Goal: Task Accomplishment & Management: Manage account settings

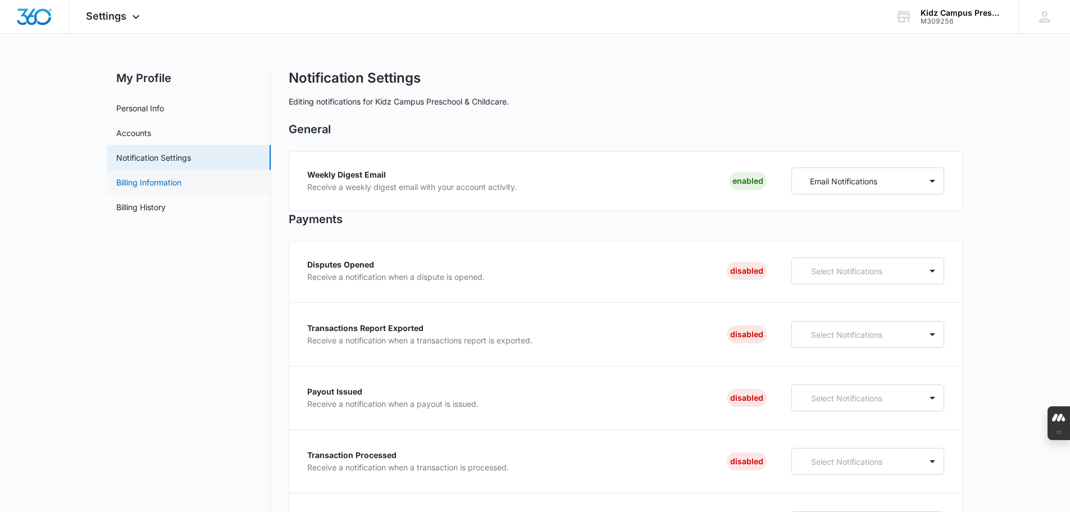
click at [141, 184] on link "Billing Information" at bounding box center [148, 182] width 65 height 12
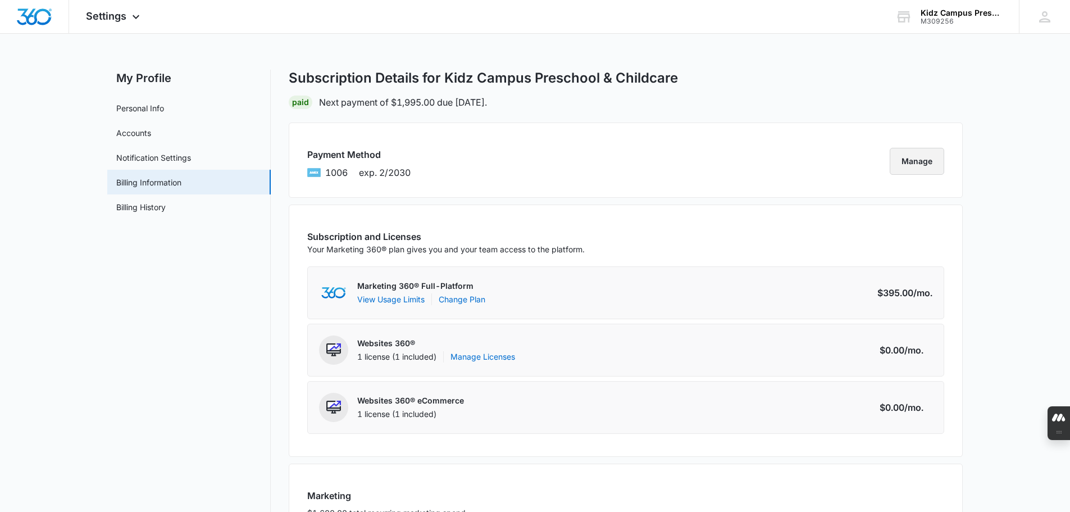
click at [924, 158] on button "Manage" at bounding box center [917, 161] width 54 height 27
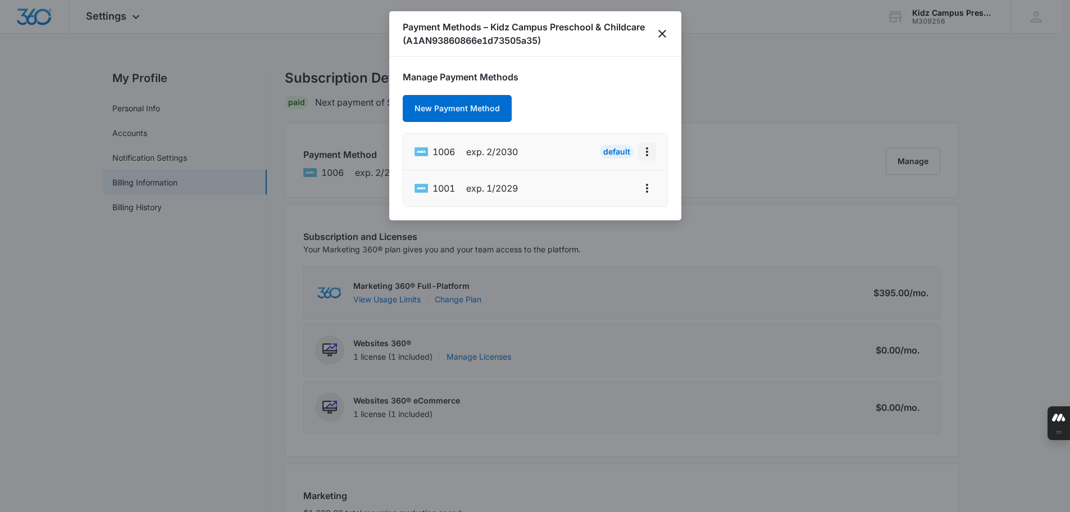
click at [647, 149] on icon "actions.viewMore" at bounding box center [647, 151] width 2 height 9
click at [621, 186] on div "Edit Card" at bounding box center [611, 183] width 34 height 8
select select "2"
select select "2030"
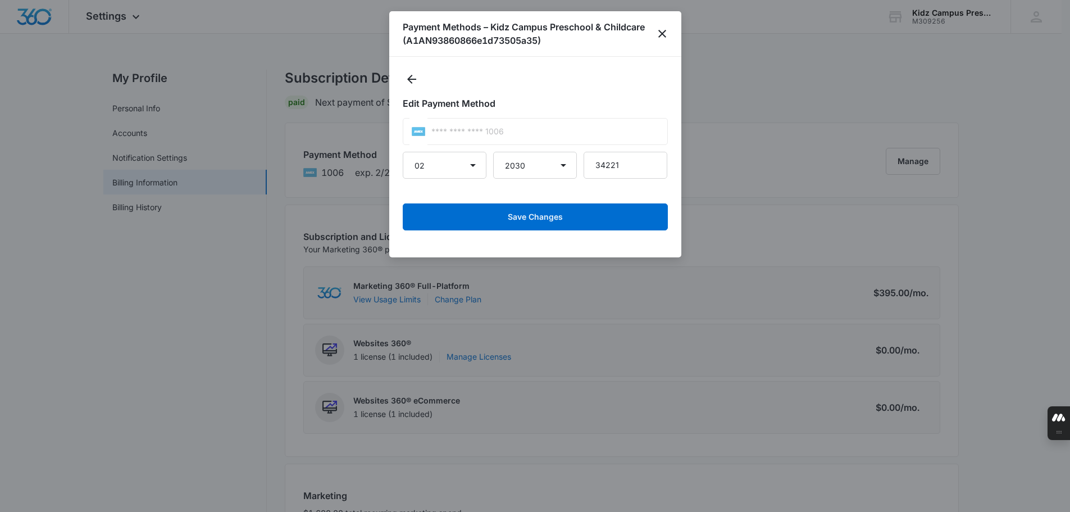
click at [516, 131] on div "**** **** **** 1006" at bounding box center [535, 131] width 265 height 27
click at [667, 33] on icon "close" at bounding box center [661, 33] width 13 height 13
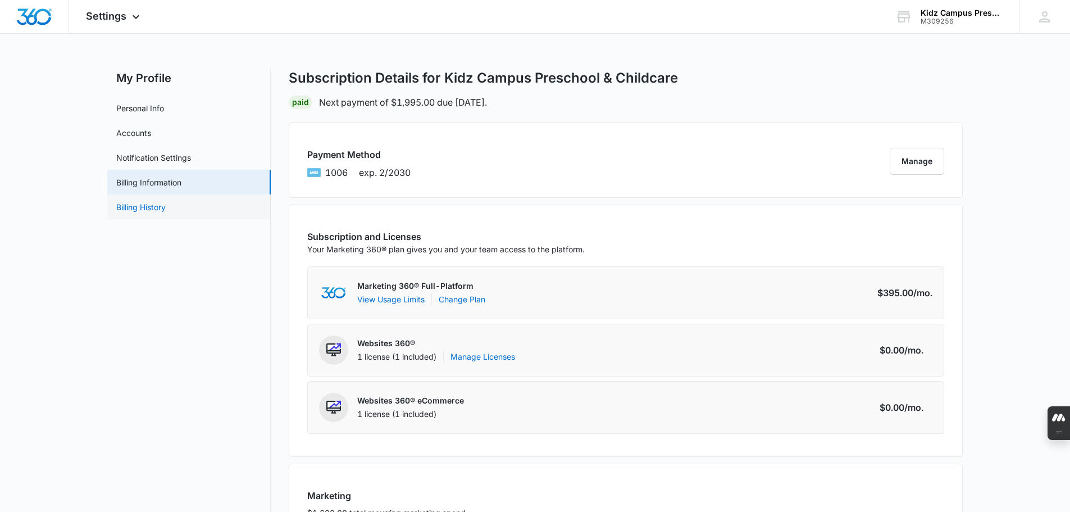
click at [149, 208] on link "Billing History" at bounding box center [140, 207] width 49 height 12
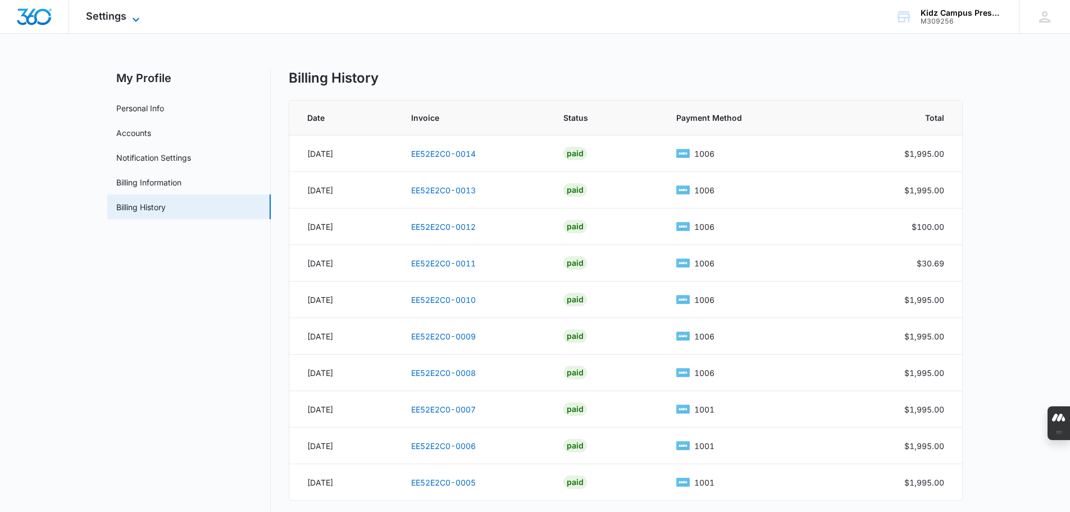
click at [134, 17] on icon at bounding box center [135, 19] width 13 height 13
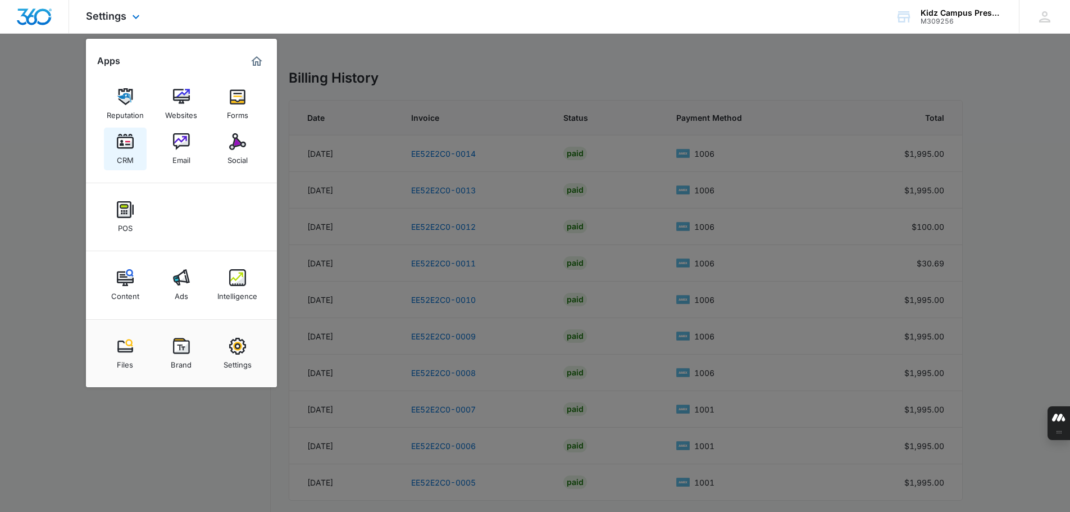
click at [125, 142] on img at bounding box center [125, 141] width 17 height 17
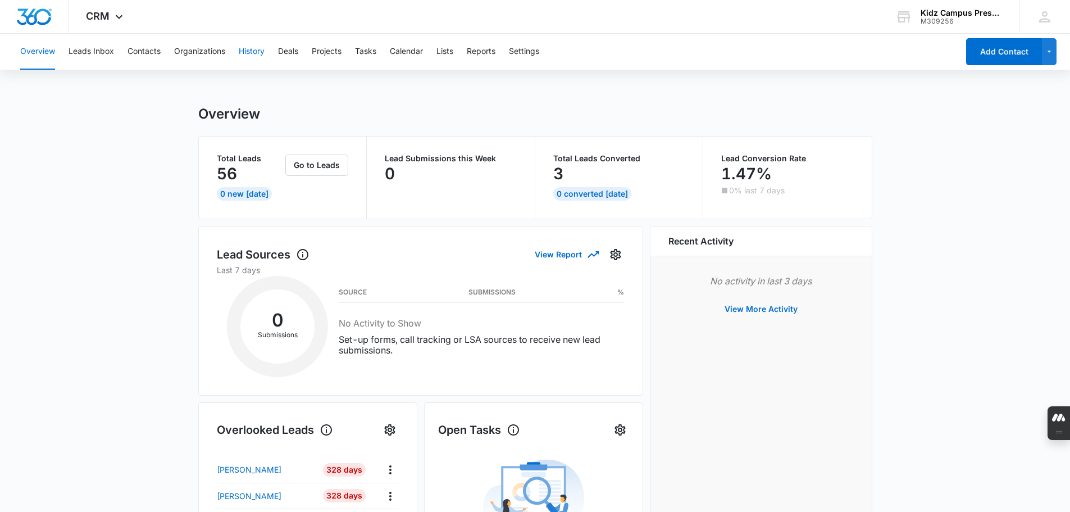
click at [248, 52] on button "History" at bounding box center [252, 52] width 26 height 36
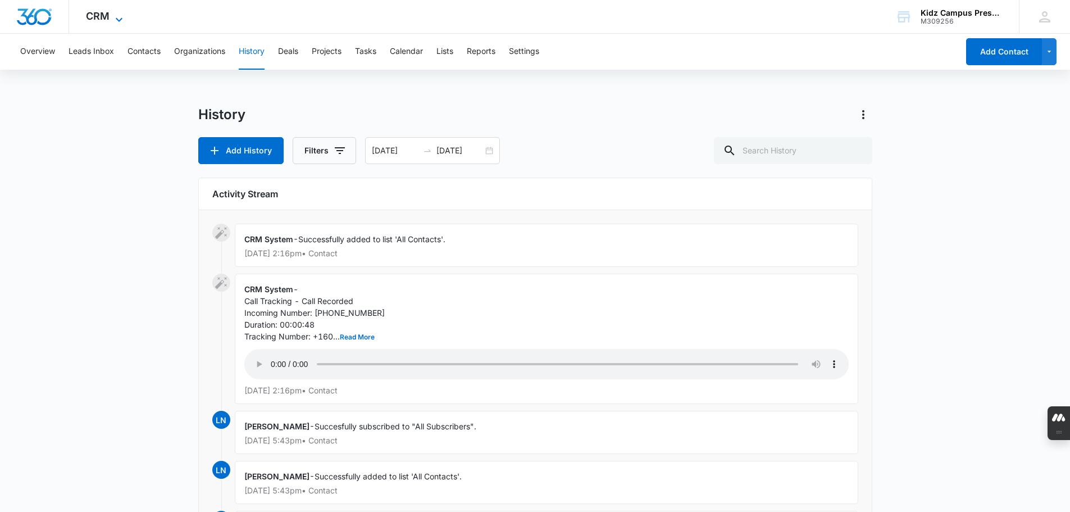
click at [117, 16] on icon at bounding box center [118, 19] width 13 height 13
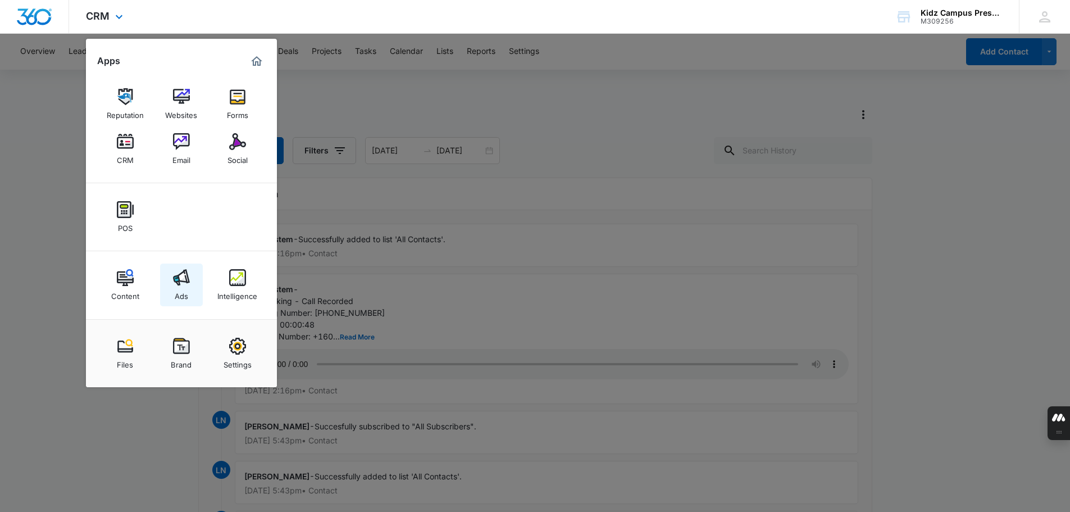
click at [184, 281] on img at bounding box center [181, 277] width 17 height 17
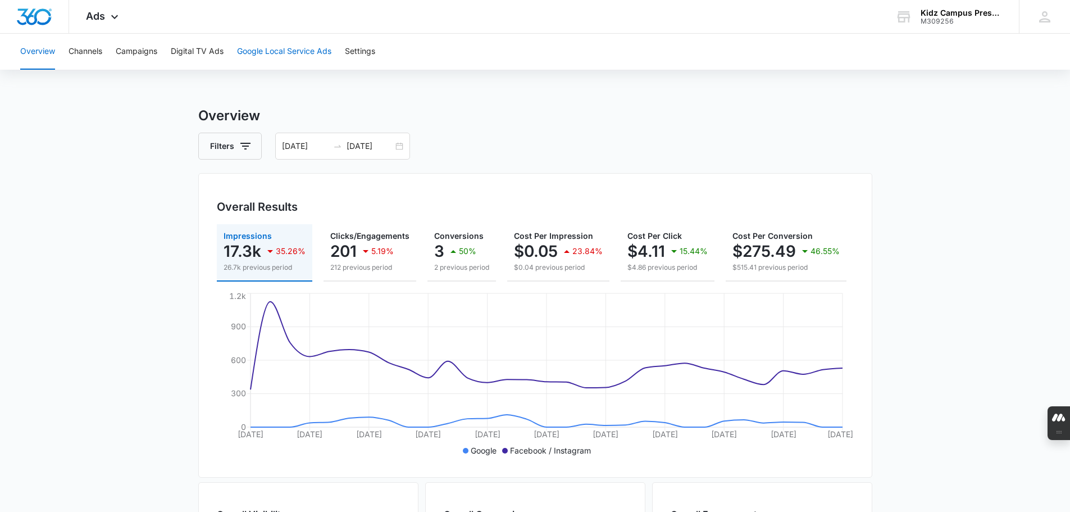
click at [255, 50] on button "Google Local Service Ads" at bounding box center [284, 52] width 94 height 36
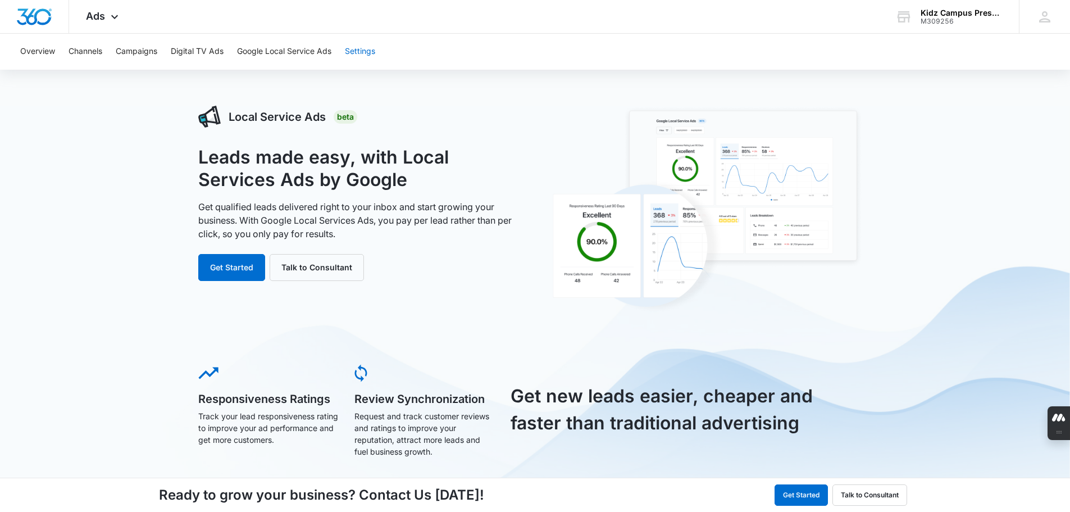
click at [364, 48] on button "Settings" at bounding box center [360, 52] width 30 height 36
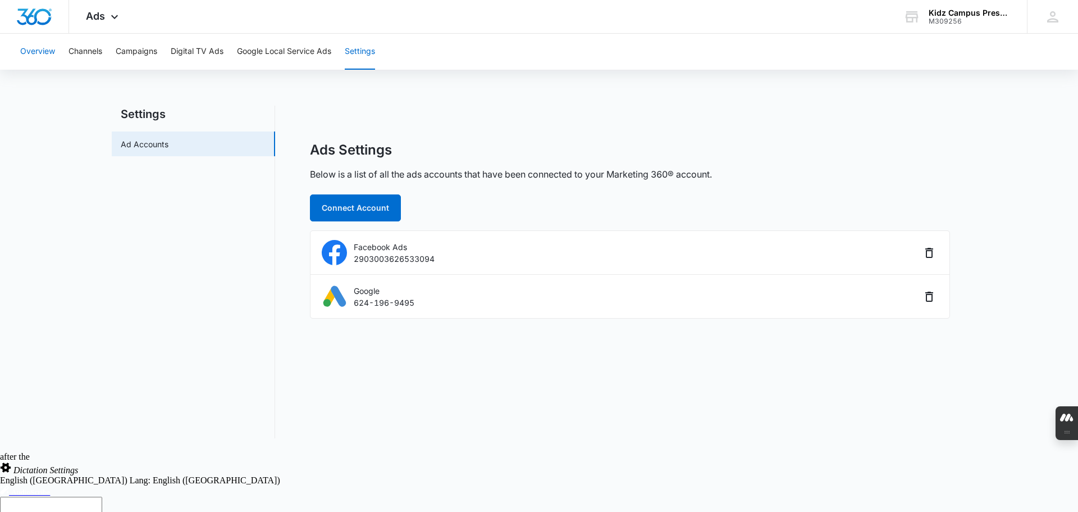
click at [30, 52] on button "Overview" at bounding box center [37, 52] width 35 height 36
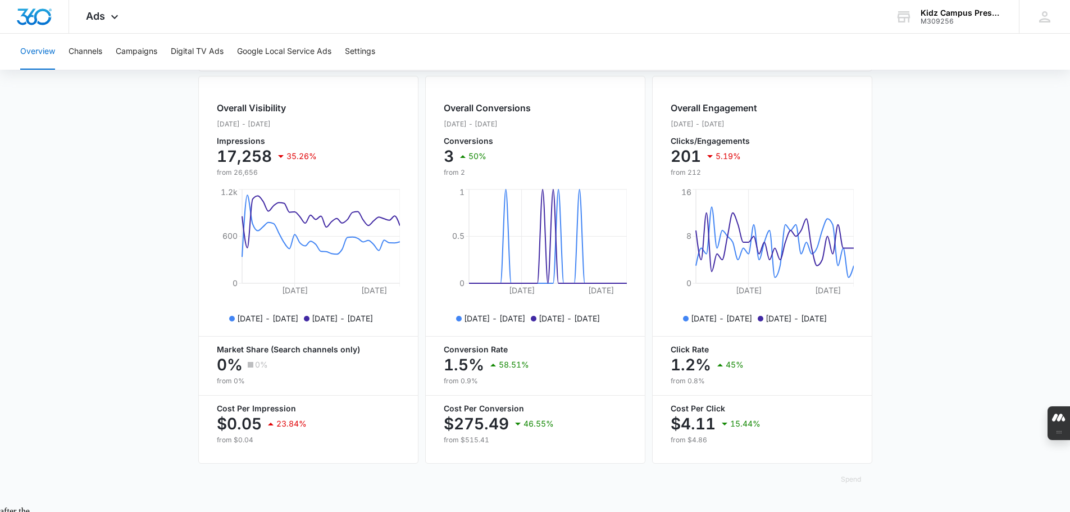
scroll to position [409, 0]
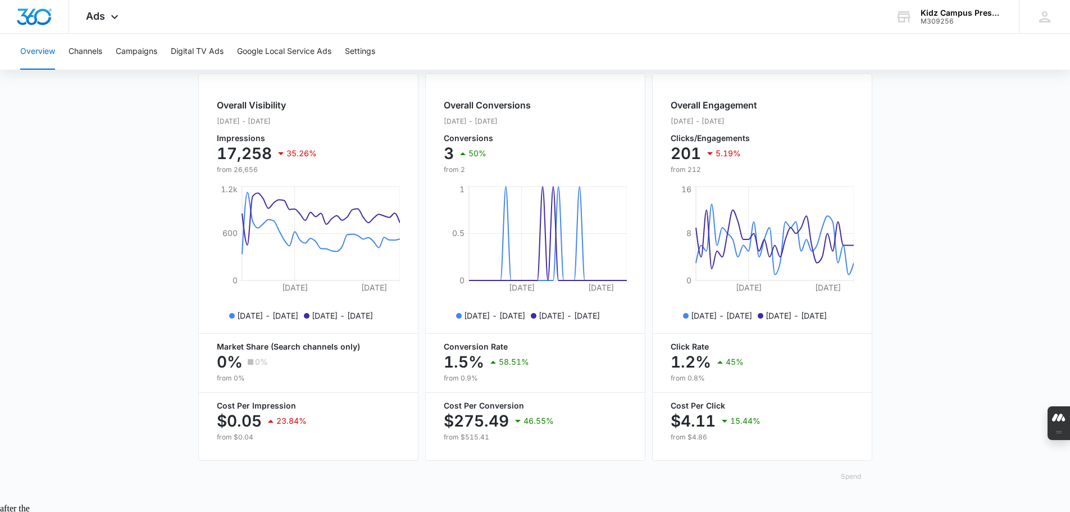
click at [851, 482] on button "Spend" at bounding box center [850, 476] width 43 height 27
click at [852, 454] on button "Raw" at bounding box center [865, 449] width 73 height 16
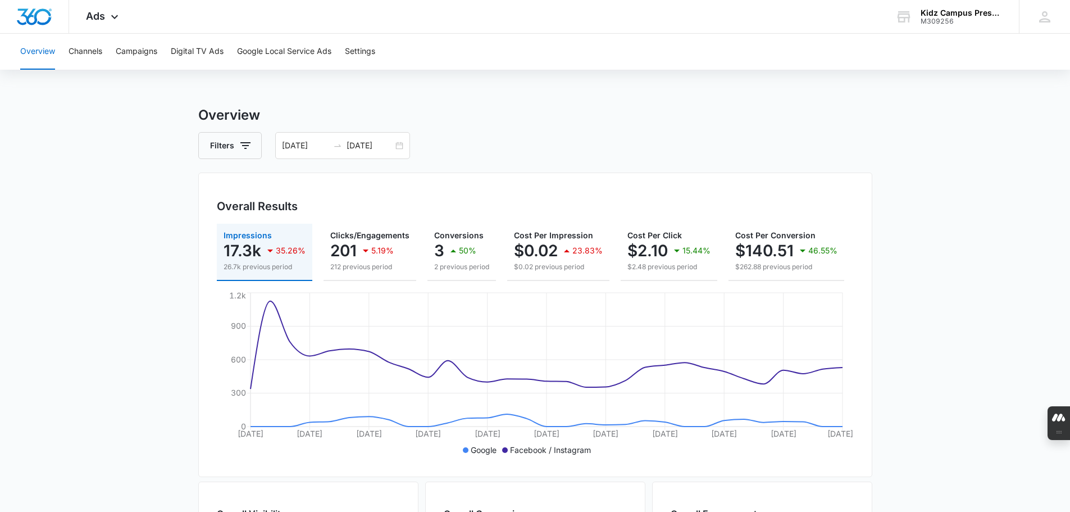
scroll to position [0, 0]
click at [249, 148] on icon "button" at bounding box center [245, 145] width 13 height 13
click at [85, 49] on button "Channels" at bounding box center [86, 52] width 34 height 36
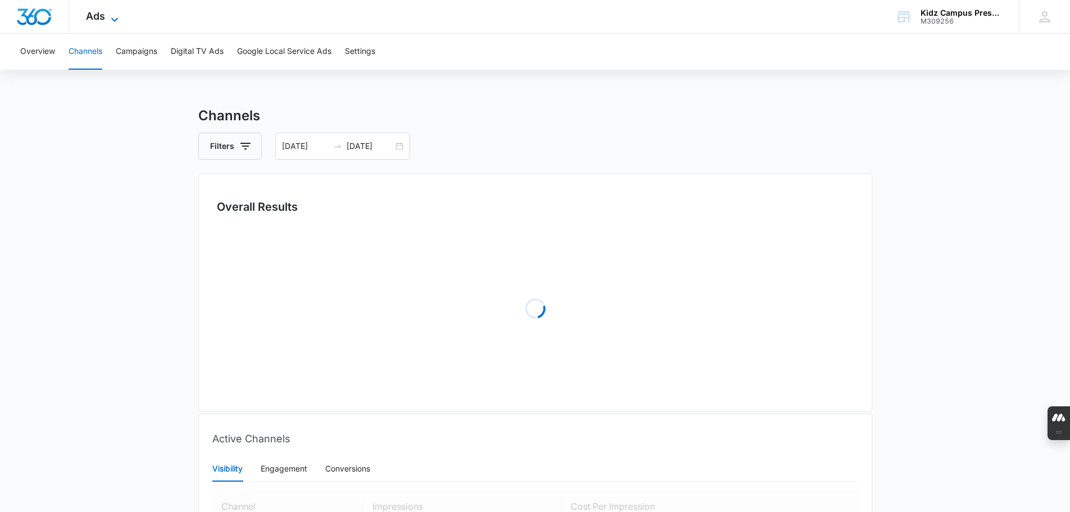
click at [111, 20] on icon at bounding box center [114, 19] width 13 height 13
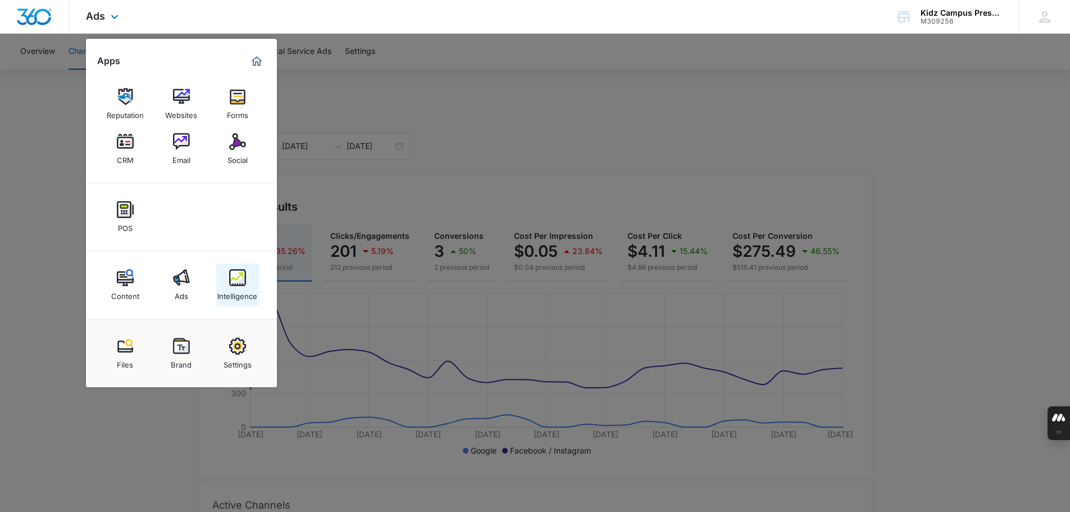
click at [244, 279] on img at bounding box center [237, 277] width 17 height 17
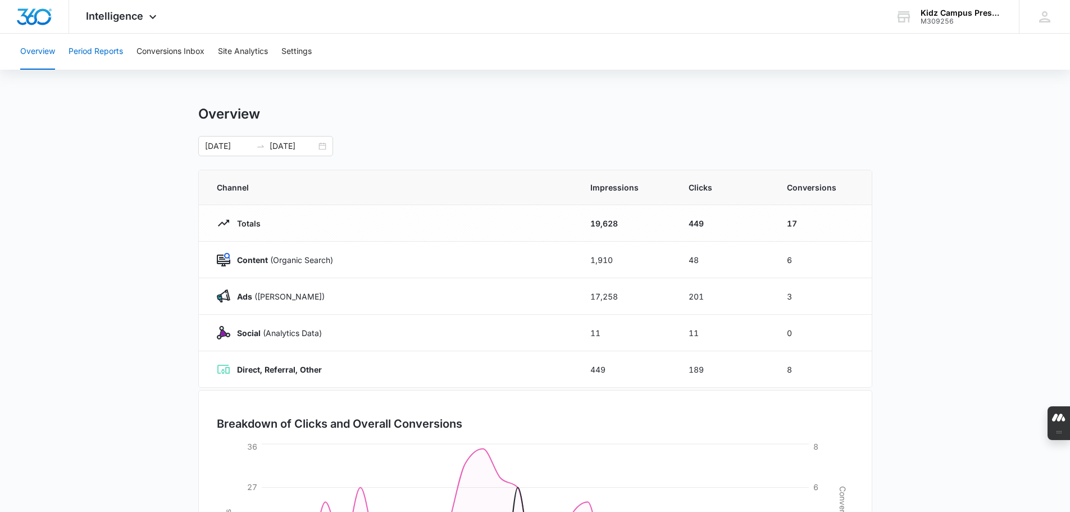
click at [91, 52] on button "Period Reports" at bounding box center [96, 52] width 54 height 36
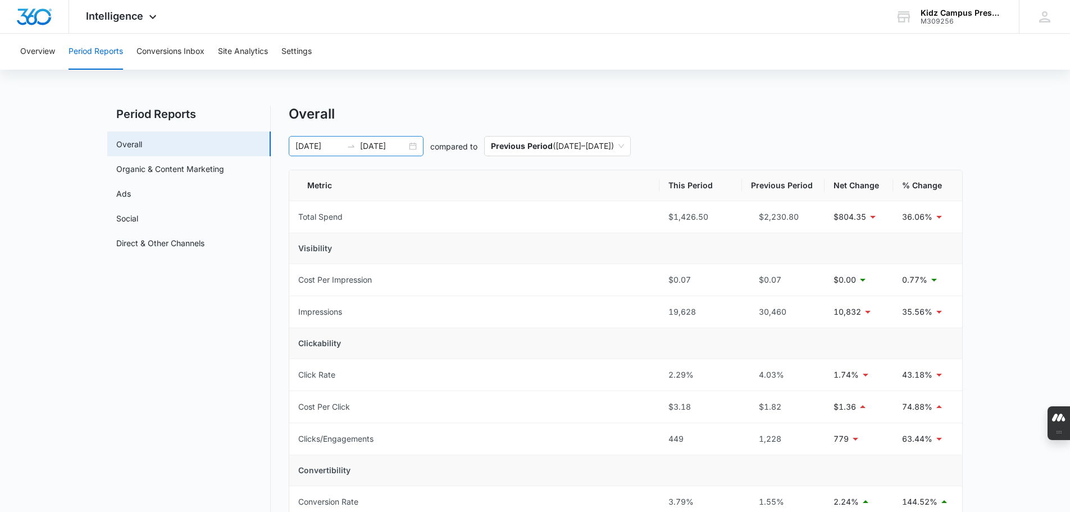
click at [413, 145] on div "[DATE] [DATE]" at bounding box center [356, 146] width 135 height 20
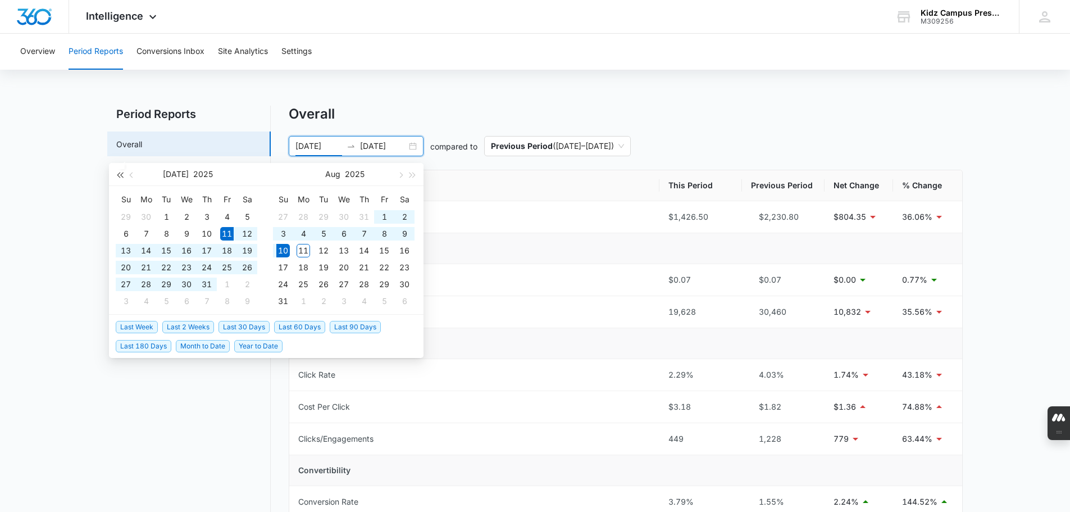
click at [121, 179] on button "button" at bounding box center [119, 174] width 12 height 22
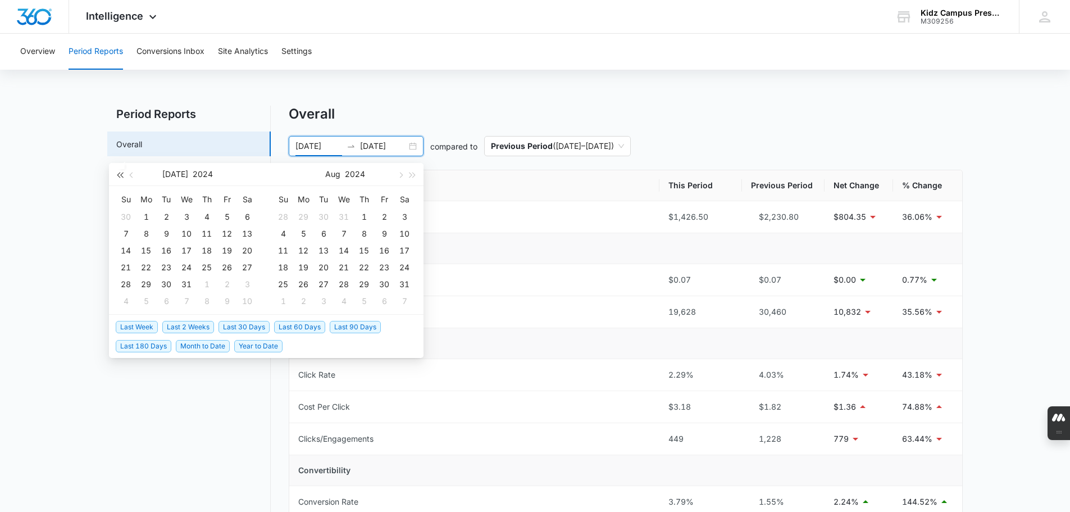
click at [121, 179] on button "button" at bounding box center [119, 174] width 12 height 22
click at [411, 175] on span "button" at bounding box center [413, 175] width 6 height 6
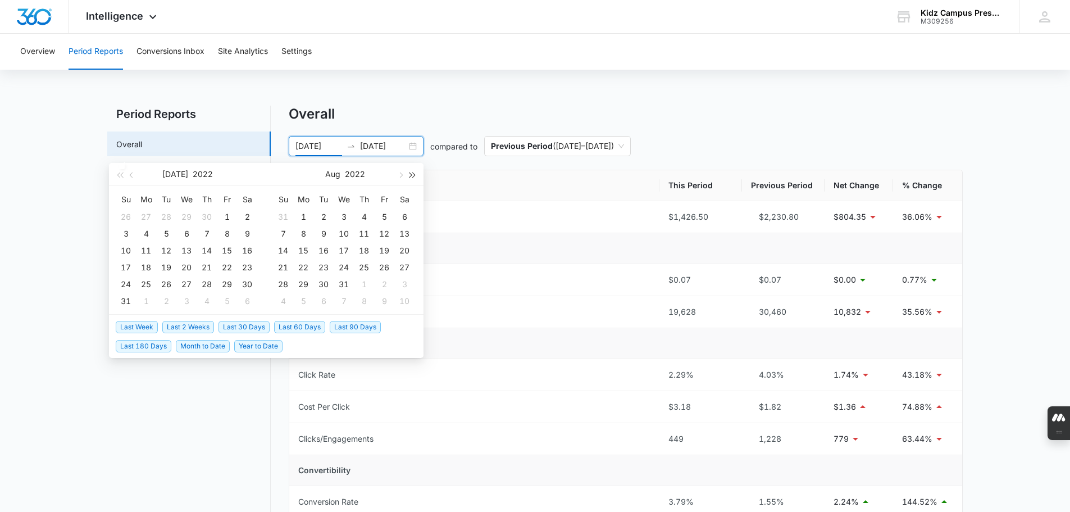
click at [411, 175] on span "button" at bounding box center [413, 175] width 6 height 6
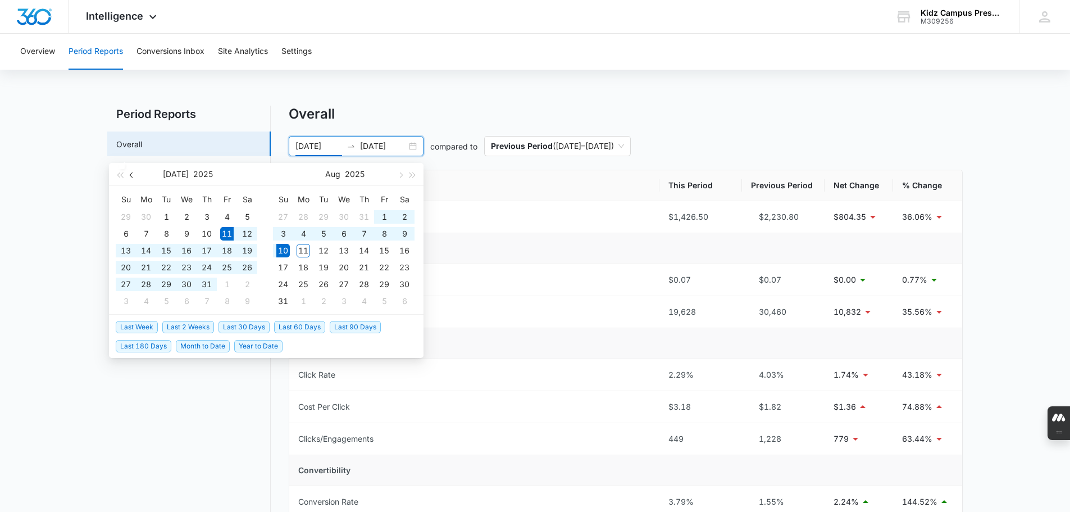
click at [133, 176] on span "button" at bounding box center [133, 175] width 6 height 6
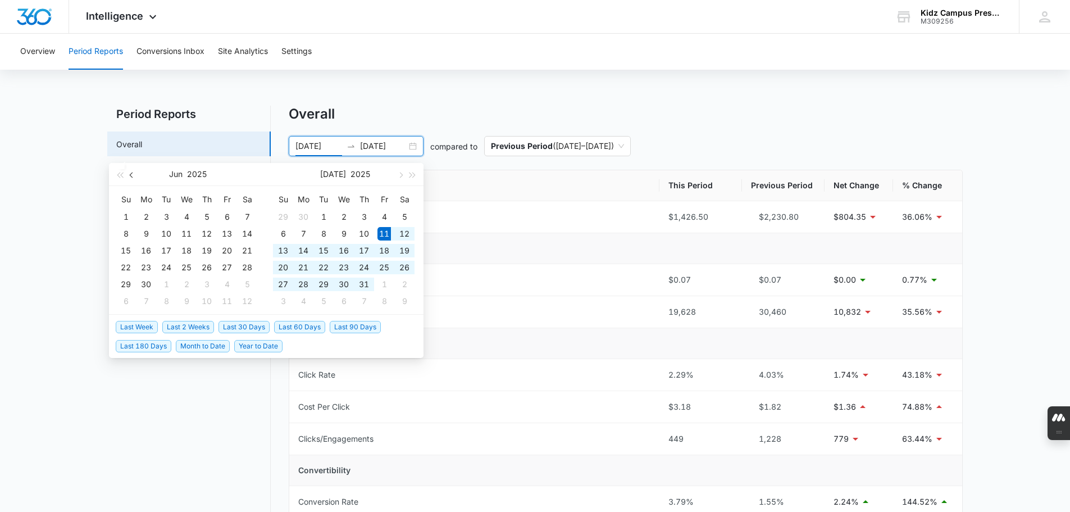
click at [133, 176] on span "button" at bounding box center [133, 175] width 6 height 6
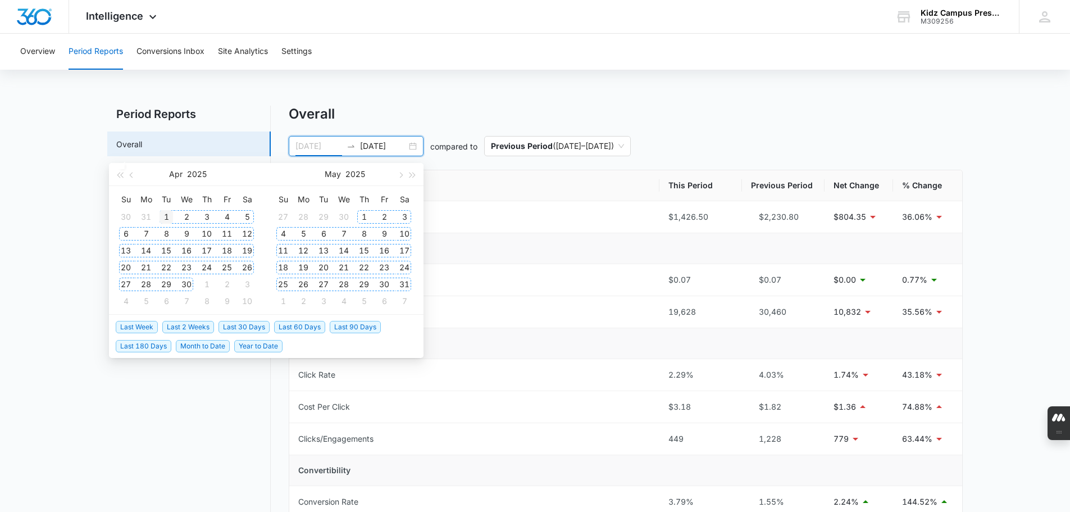
type input "[DATE]"
click at [165, 215] on div "1" at bounding box center [165, 216] width 13 height 13
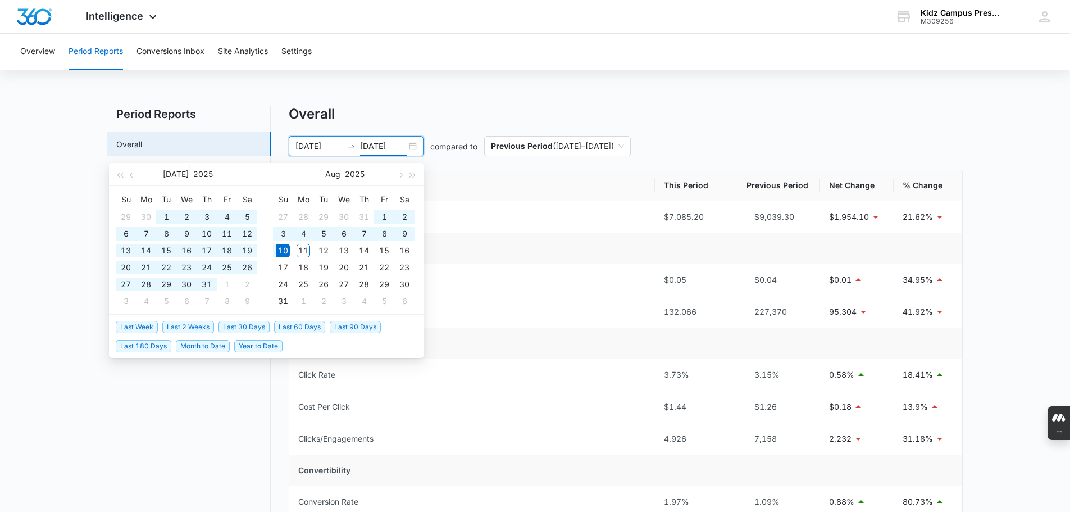
click at [371, 145] on input "[DATE]" at bounding box center [383, 146] width 47 height 12
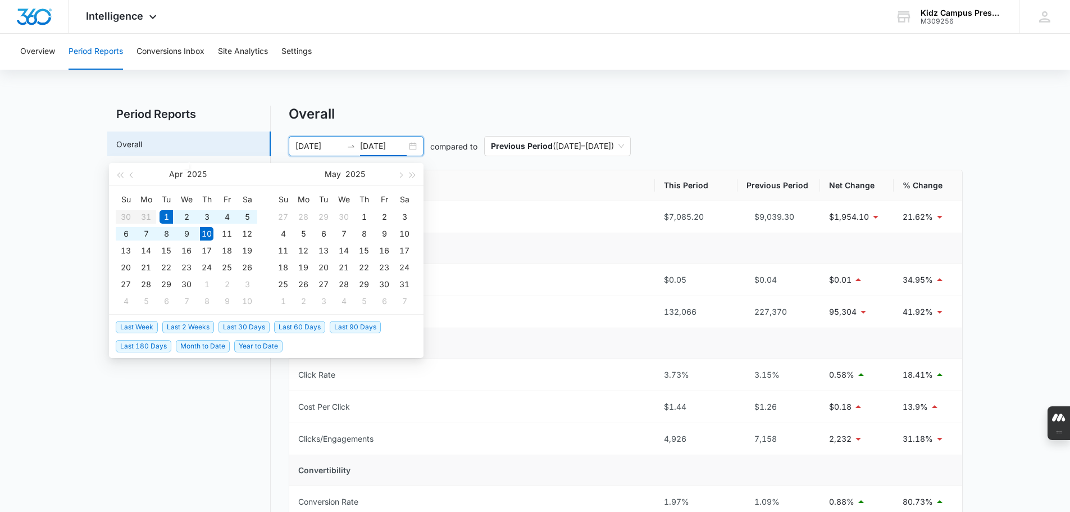
click at [384, 147] on input "[DATE]" at bounding box center [383, 146] width 47 height 12
click at [189, 284] on div "30" at bounding box center [186, 283] width 13 height 13
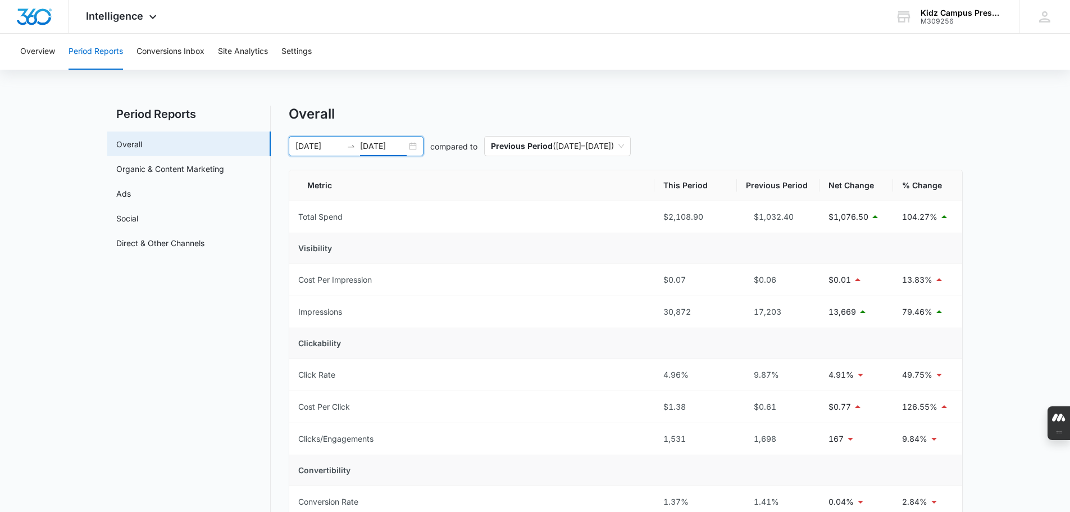
type input "[DATE]"
click at [311, 147] on input "[DATE]" at bounding box center [318, 146] width 47 height 12
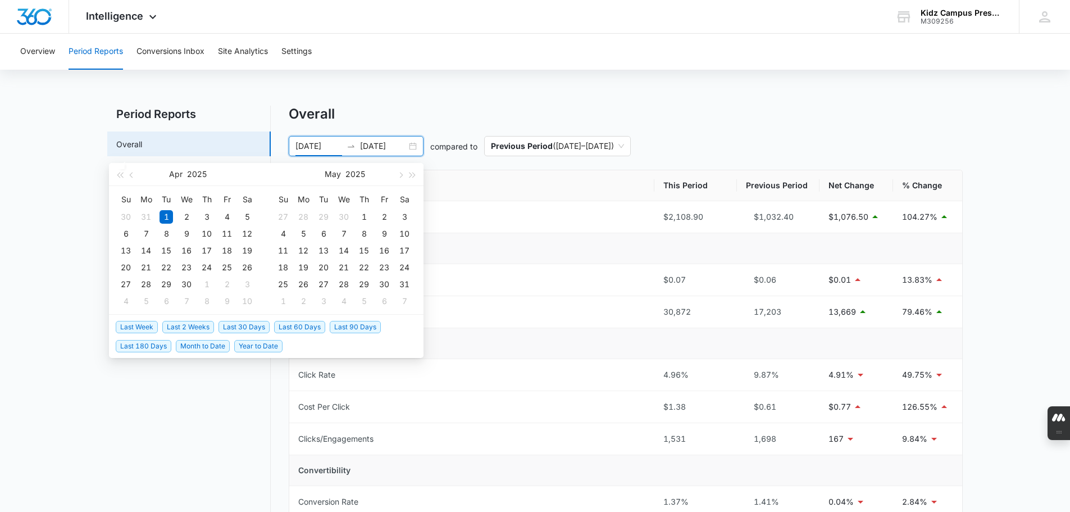
click at [236, 325] on span "Last 30 Days" at bounding box center [243, 327] width 51 height 12
type input "[DATE]"
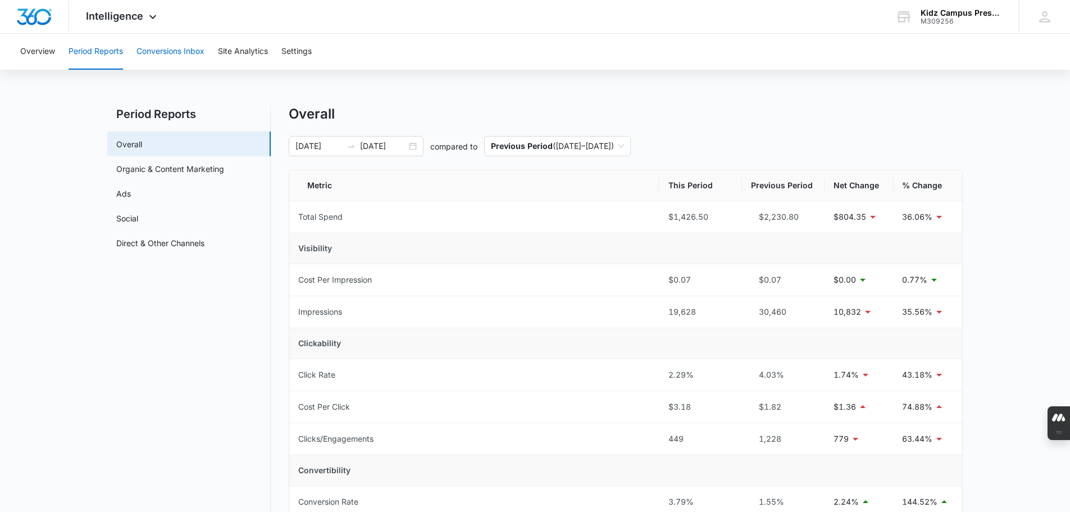
click at [185, 54] on button "Conversions Inbox" at bounding box center [170, 52] width 68 height 36
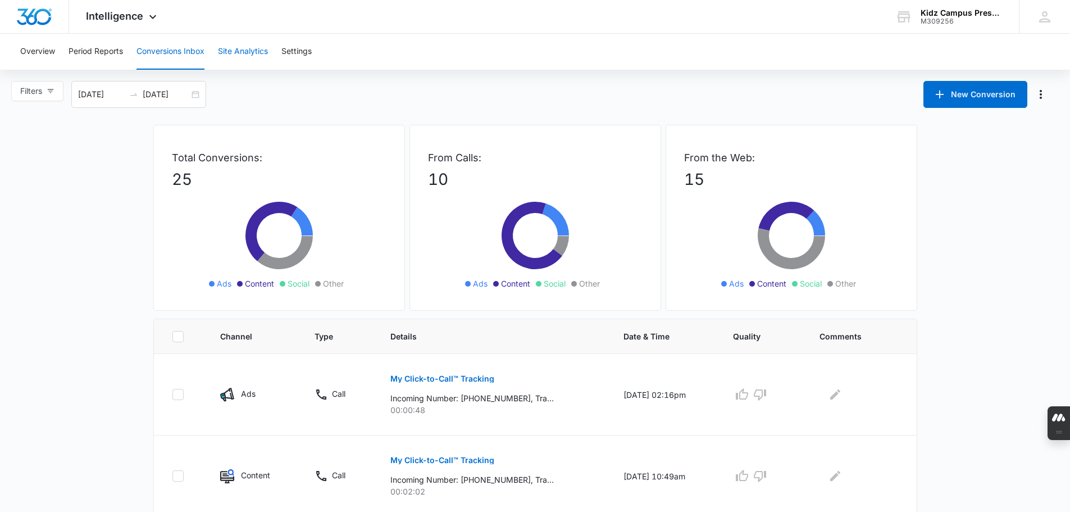
click at [237, 51] on button "Site Analytics" at bounding box center [243, 52] width 50 height 36
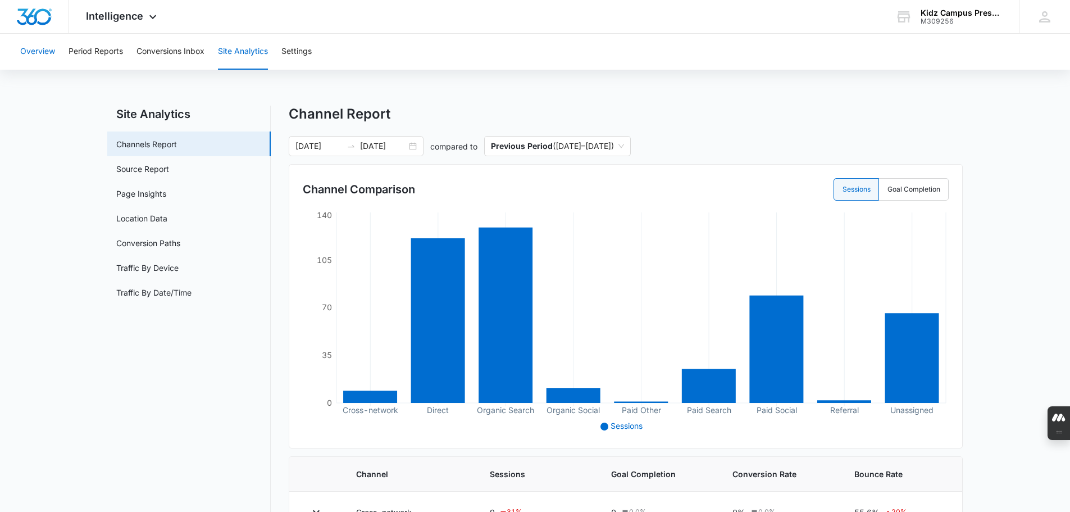
click at [31, 49] on button "Overview" at bounding box center [37, 52] width 35 height 36
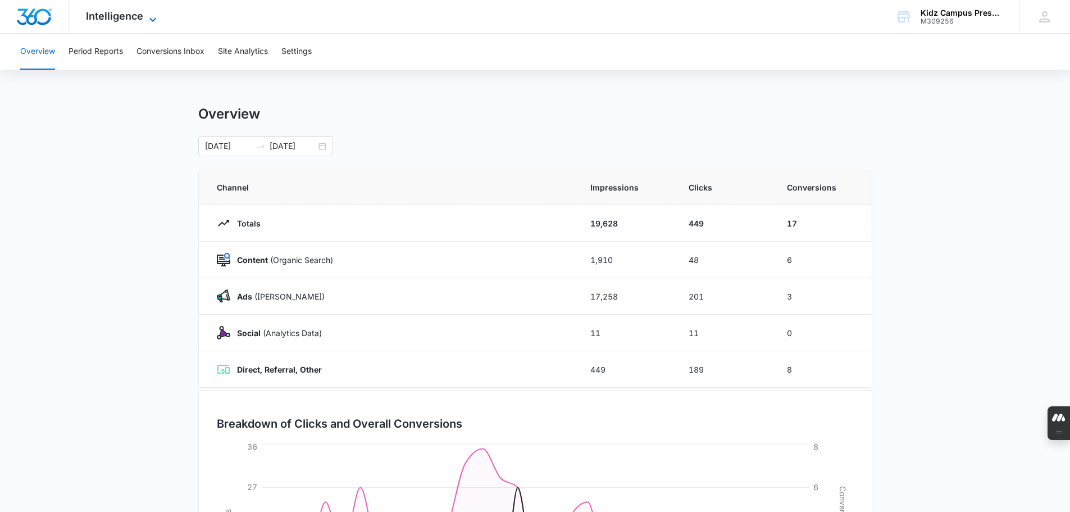
click at [151, 15] on icon at bounding box center [152, 19] width 13 height 13
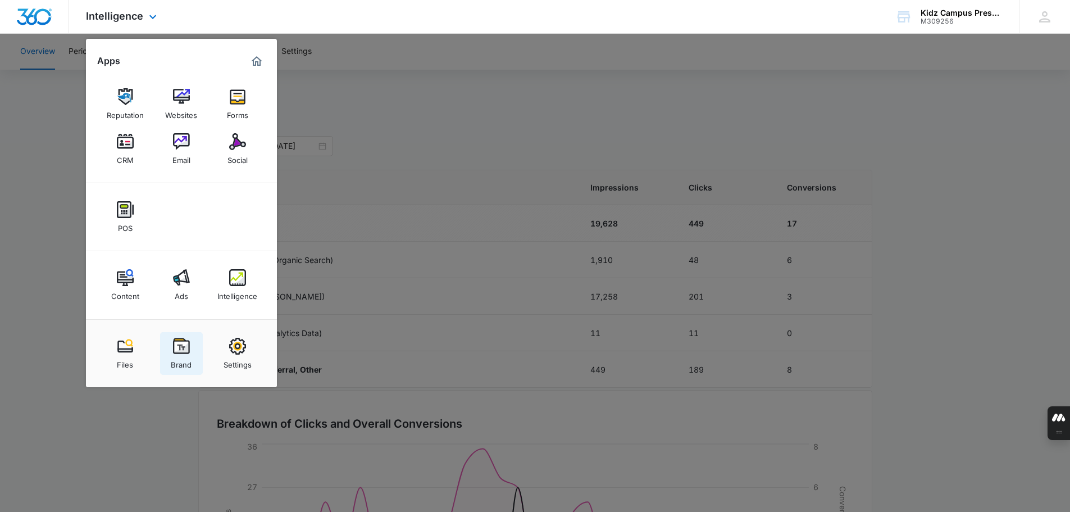
click at [186, 355] on div "Brand" at bounding box center [181, 361] width 21 height 15
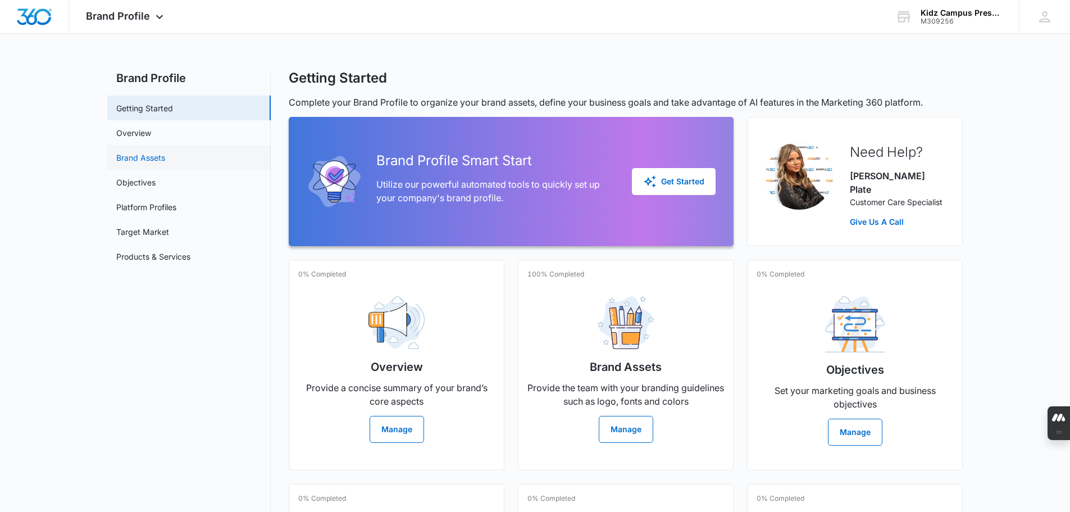
click at [152, 158] on link "Brand Assets" at bounding box center [140, 158] width 49 height 12
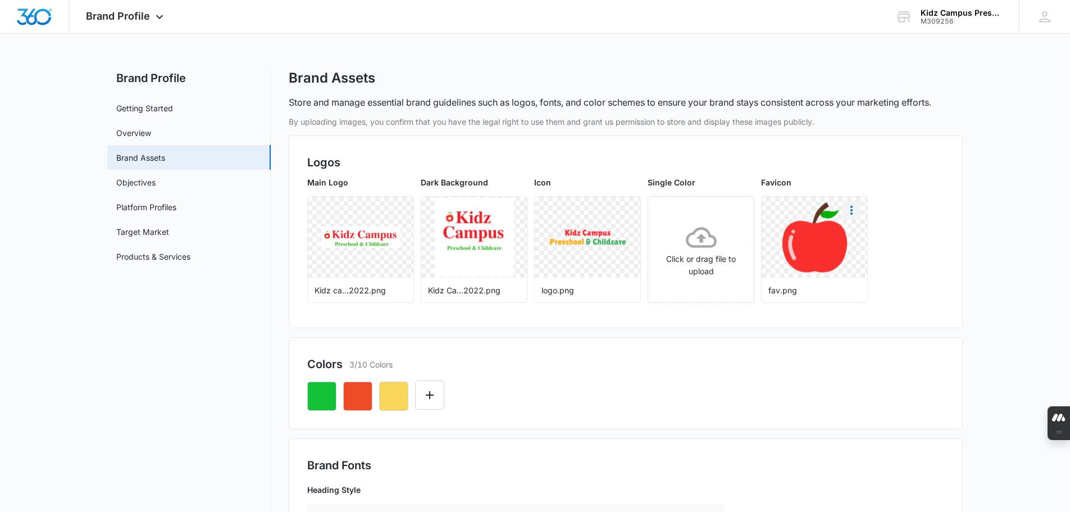
click at [850, 215] on icon "More" at bounding box center [851, 209] width 13 height 13
click at [884, 241] on div "Download" at bounding box center [874, 242] width 37 height 8
click at [623, 212] on icon "More" at bounding box center [624, 209] width 13 height 13
click at [644, 240] on div "Download" at bounding box center [648, 242] width 37 height 8
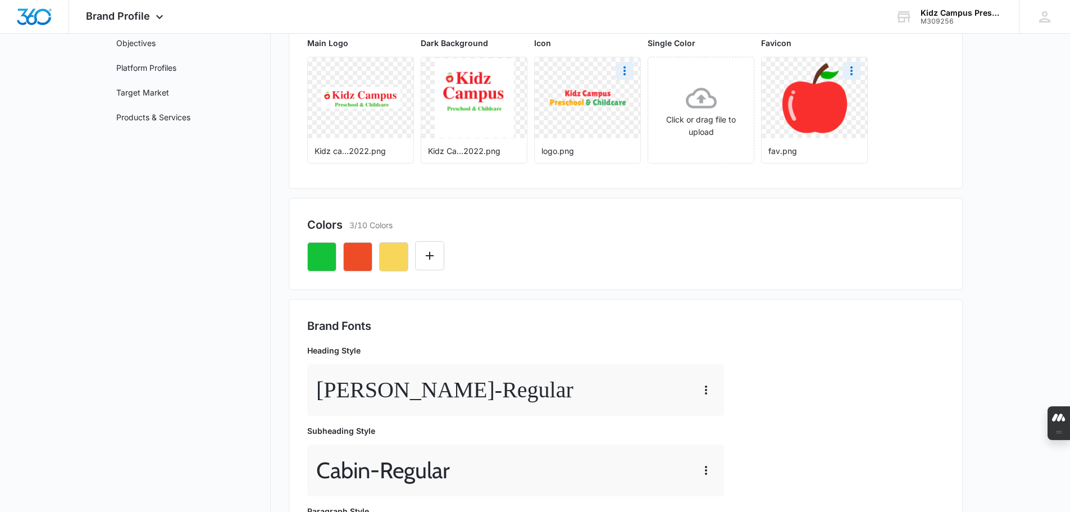
scroll to position [168, 0]
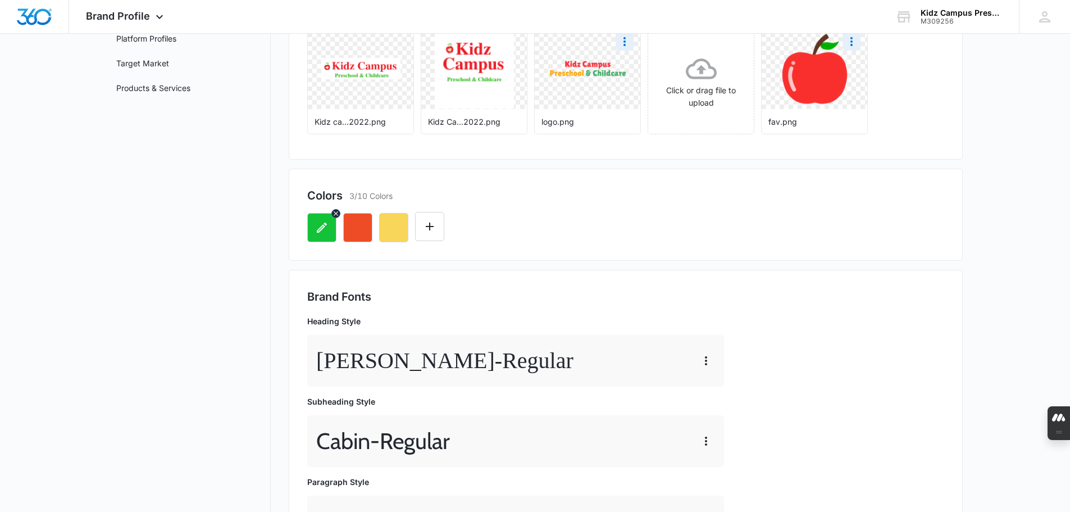
click at [327, 224] on icon "button" at bounding box center [321, 227] width 13 height 13
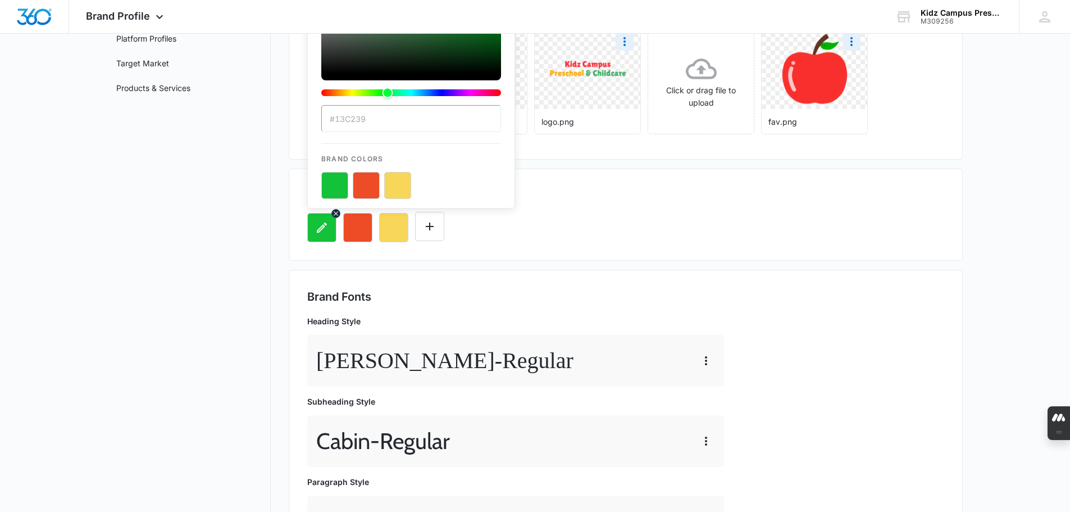
scroll to position [0, 0]
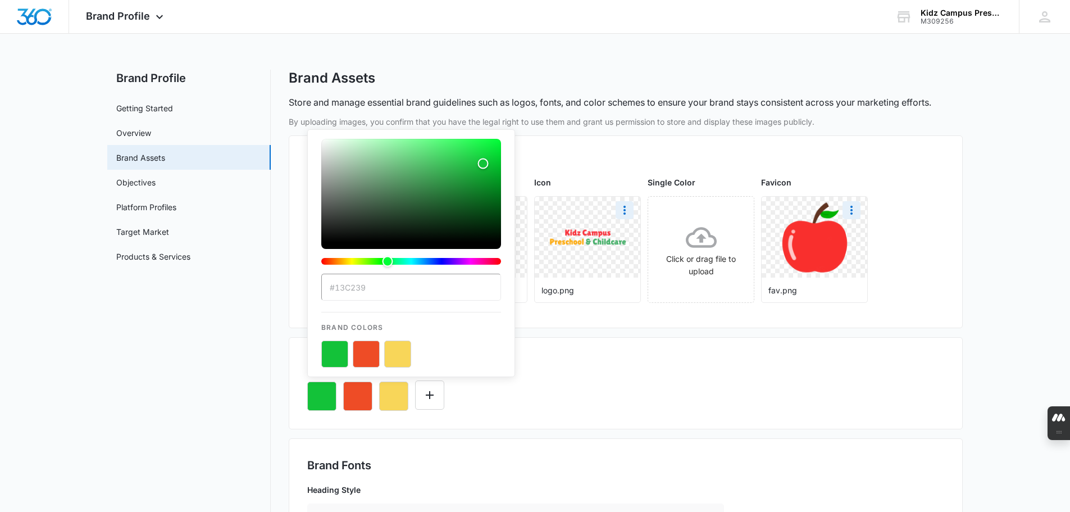
drag, startPoint x: 686, startPoint y: 394, endPoint x: 677, endPoint y: 394, distance: 9.0
click at [681, 394] on div "#13C239 Brand Colors" at bounding box center [625, 391] width 637 height 38
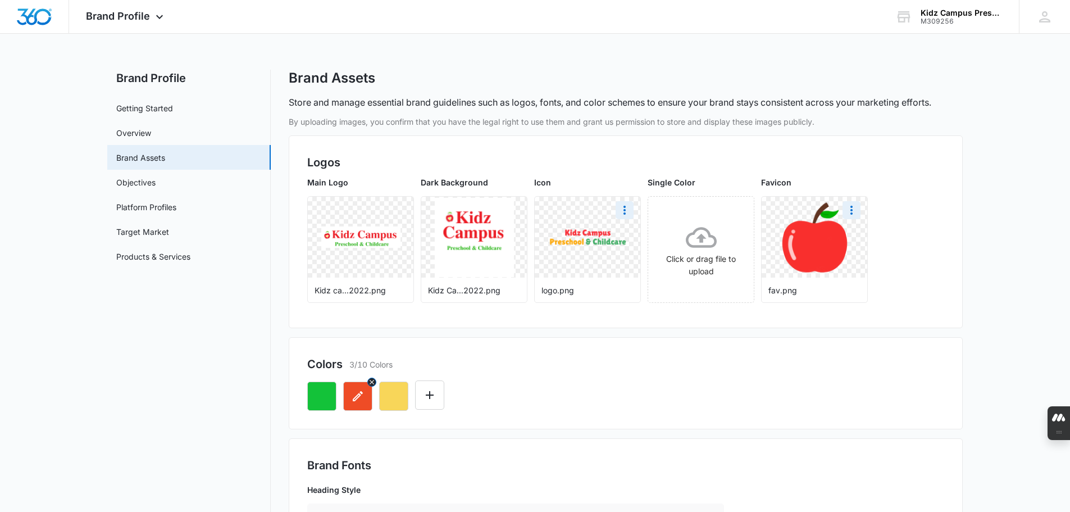
click at [364, 391] on icon "button" at bounding box center [357, 395] width 13 height 13
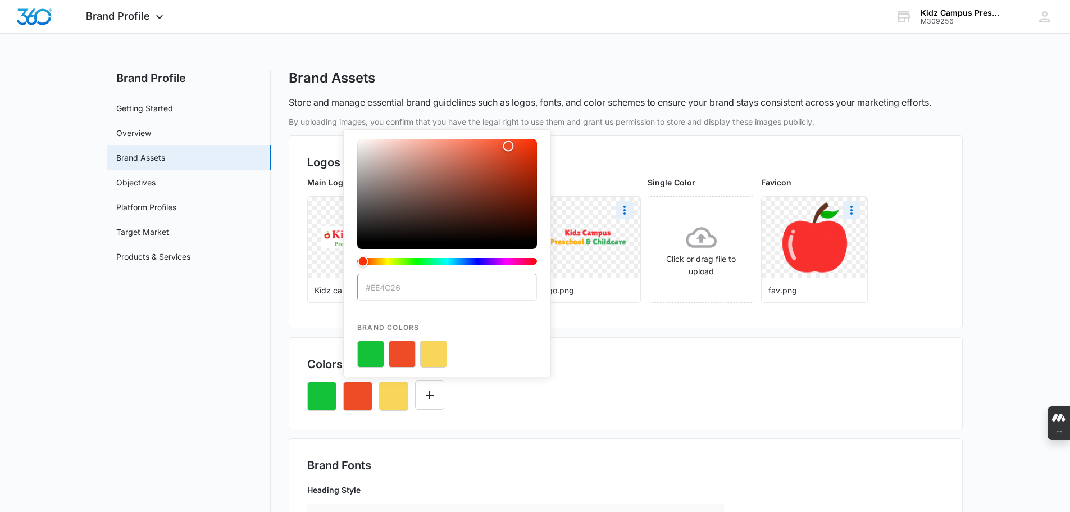
click at [620, 387] on div "#EE4C26 Brand Colors" at bounding box center [625, 391] width 637 height 38
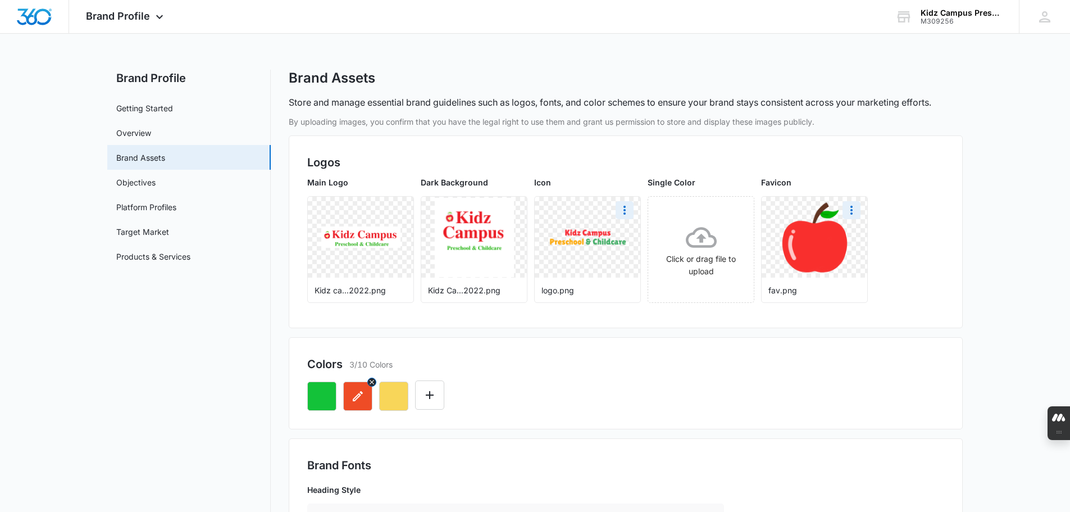
click at [362, 394] on icon "button" at bounding box center [357, 395] width 13 height 13
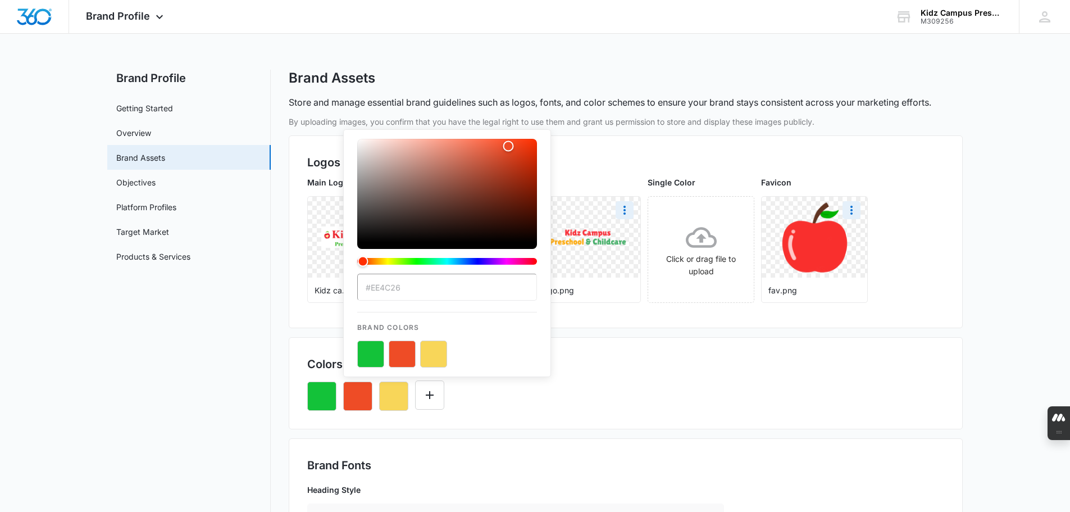
click at [432, 349] on button "color-picker-container" at bounding box center [433, 353] width 27 height 27
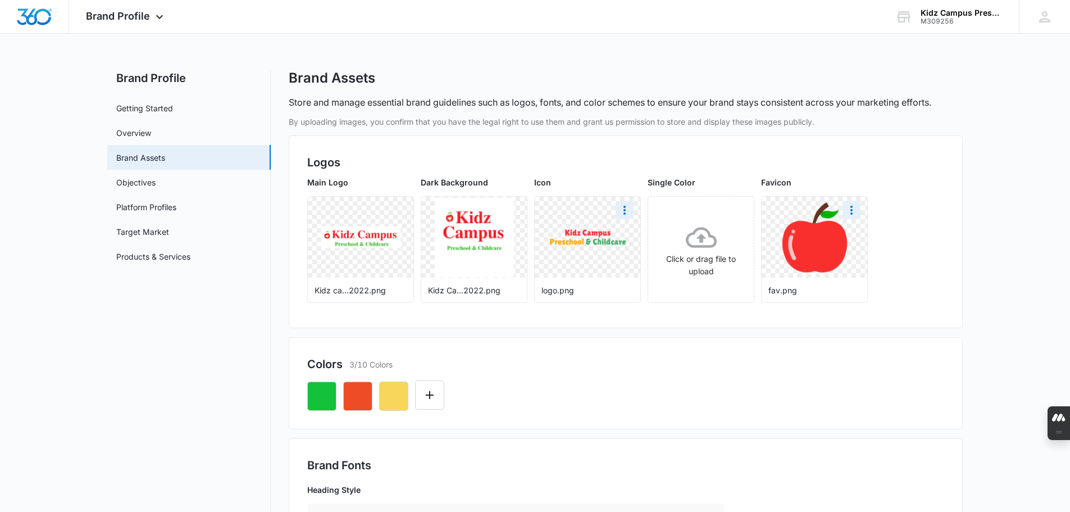
click at [606, 384] on div at bounding box center [625, 391] width 637 height 38
click at [388, 393] on icon "button" at bounding box center [393, 395] width 13 height 13
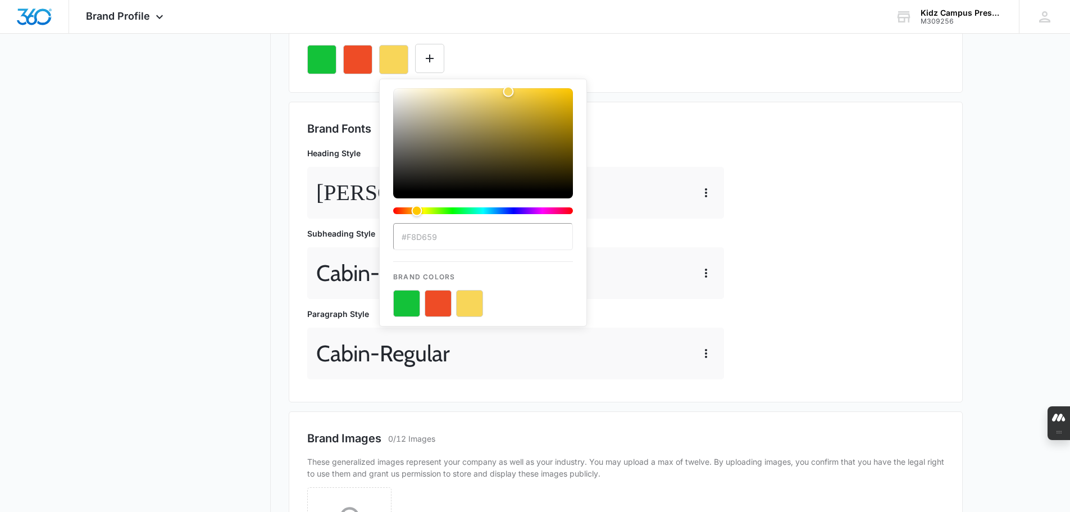
scroll to position [337, 0]
click at [1029, 207] on main "Brand Profile Getting Started Overview Brand Assets Objectives Platform Profile…" at bounding box center [535, 185] width 1070 height 905
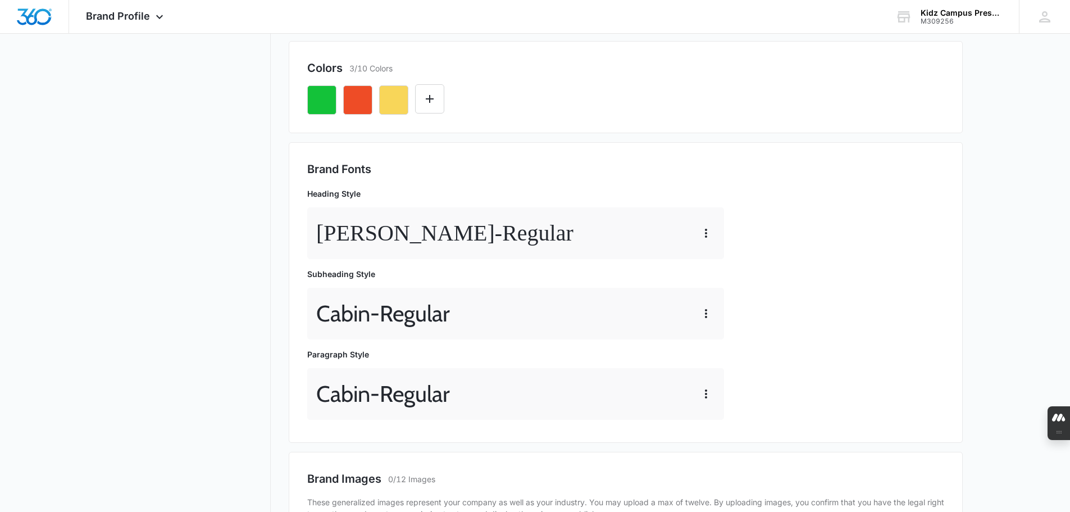
scroll to position [295, 0]
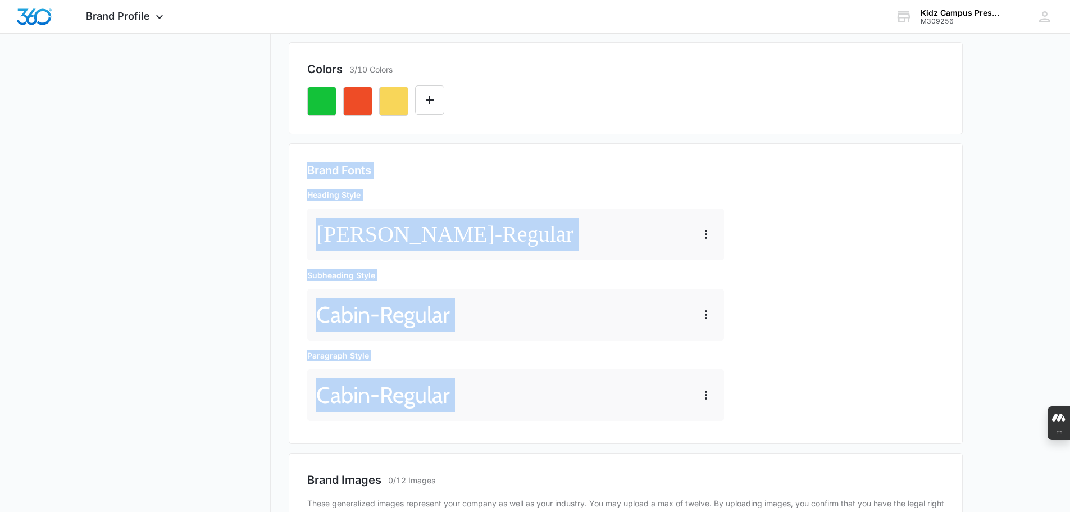
drag, startPoint x: 308, startPoint y: 166, endPoint x: 736, endPoint y: 418, distance: 496.4
click at [736, 418] on div "Brand Fonts Heading Style [PERSON_NAME] - Regular Subheading Style Cabin - Regu…" at bounding box center [625, 293] width 637 height 263
copy div "Brand Fonts Heading Style [PERSON_NAME] - Regular Subheading Style Cabin - Regu…"
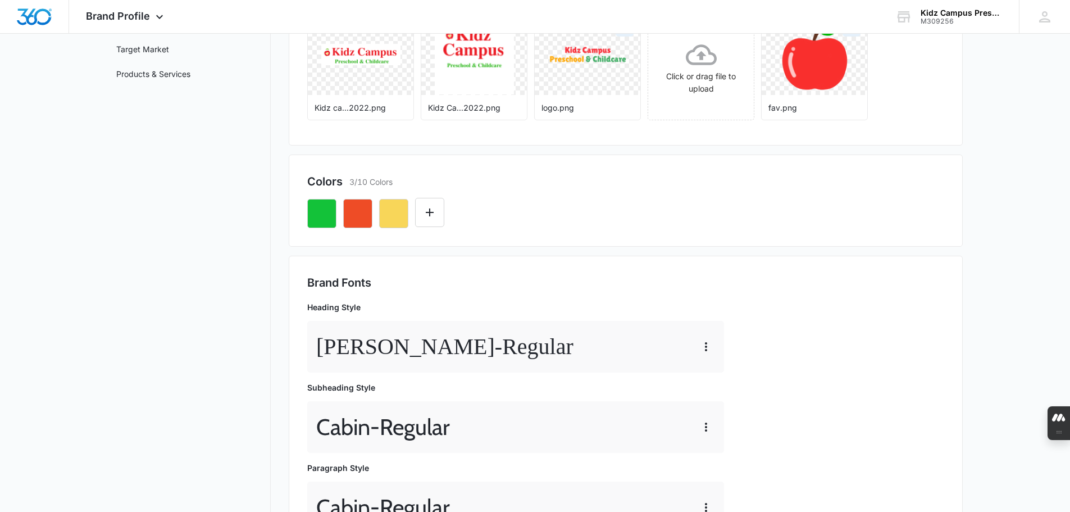
scroll to position [0, 0]
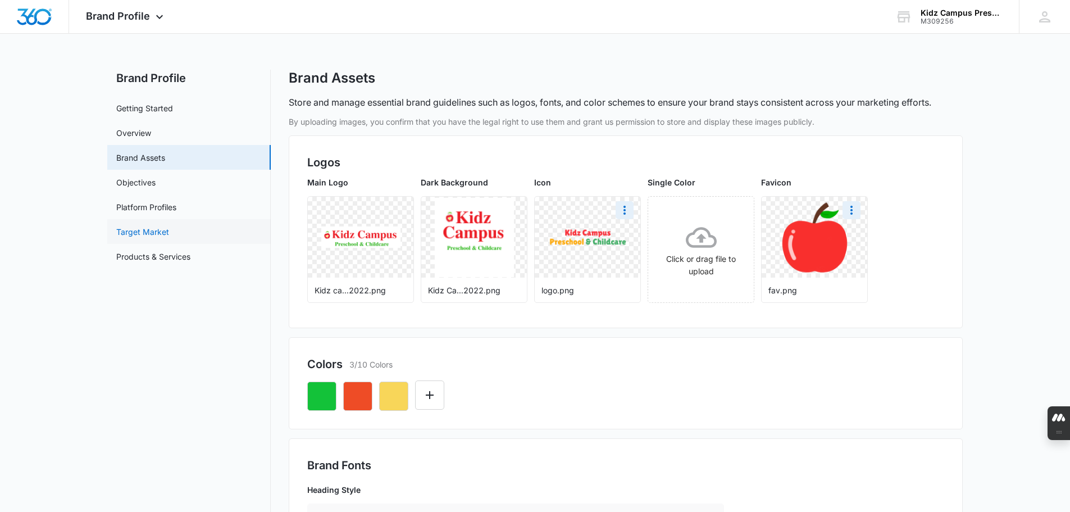
click at [151, 231] on link "Target Market" at bounding box center [142, 232] width 53 height 12
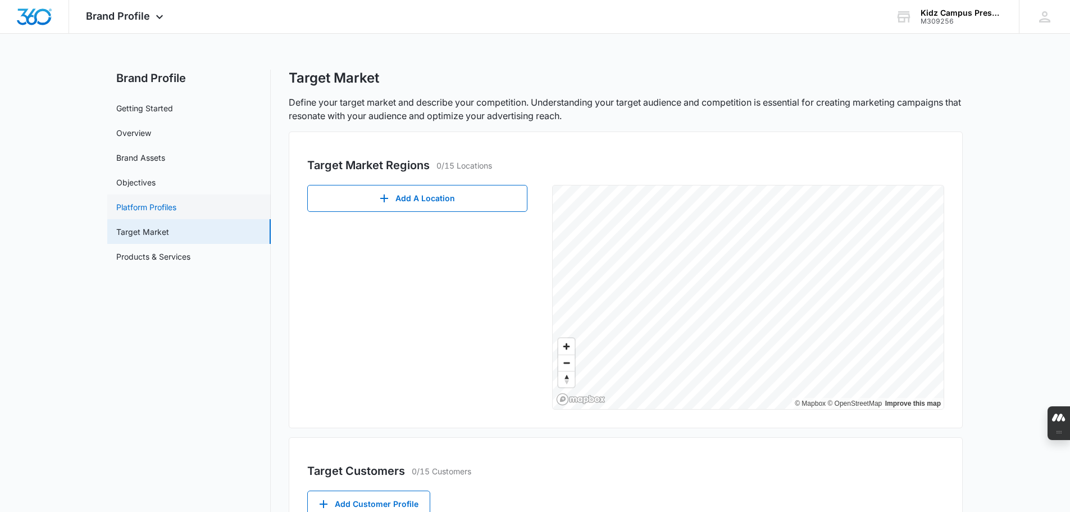
click at [146, 208] on link "Platform Profiles" at bounding box center [146, 207] width 60 height 12
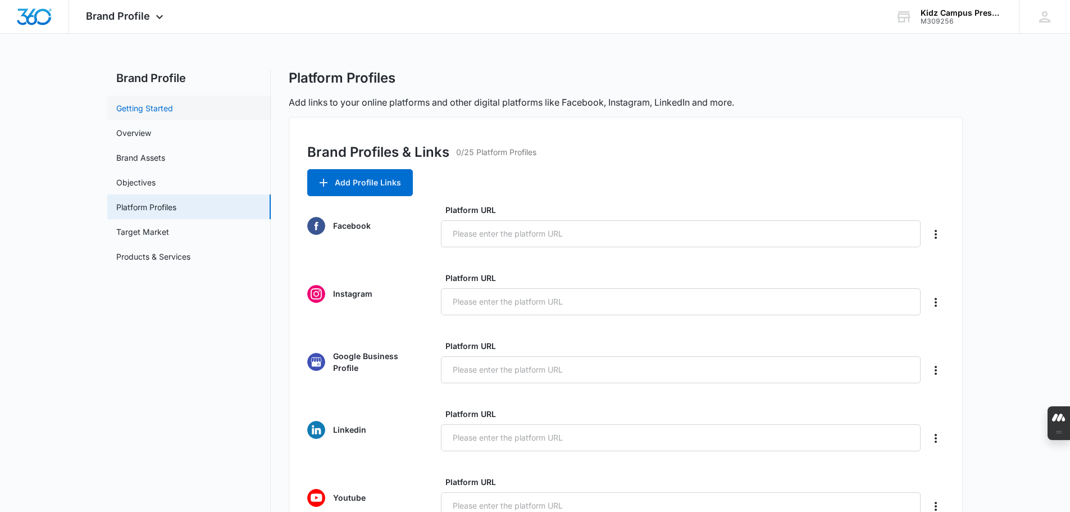
click at [153, 106] on link "Getting Started" at bounding box center [144, 108] width 57 height 12
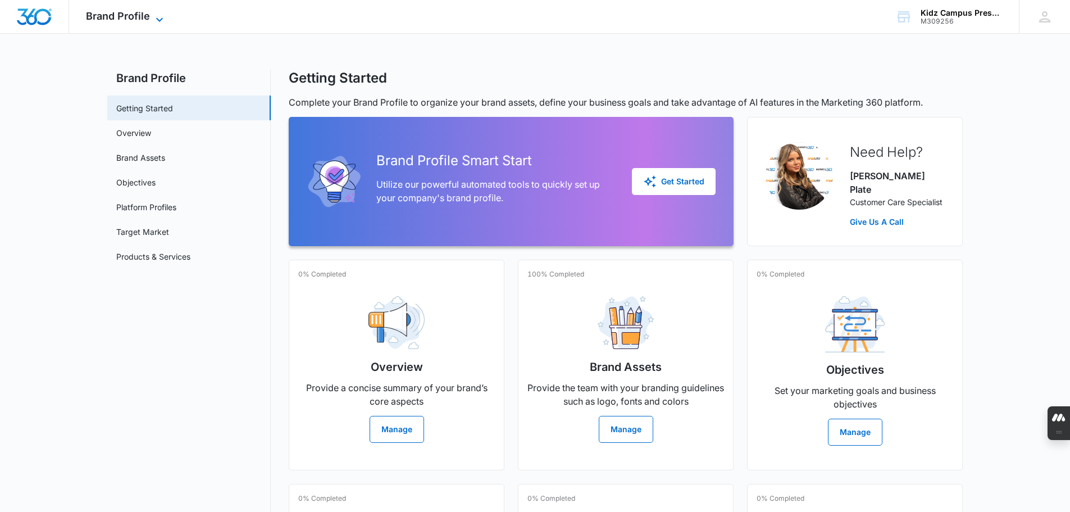
click at [157, 18] on icon at bounding box center [159, 19] width 13 height 13
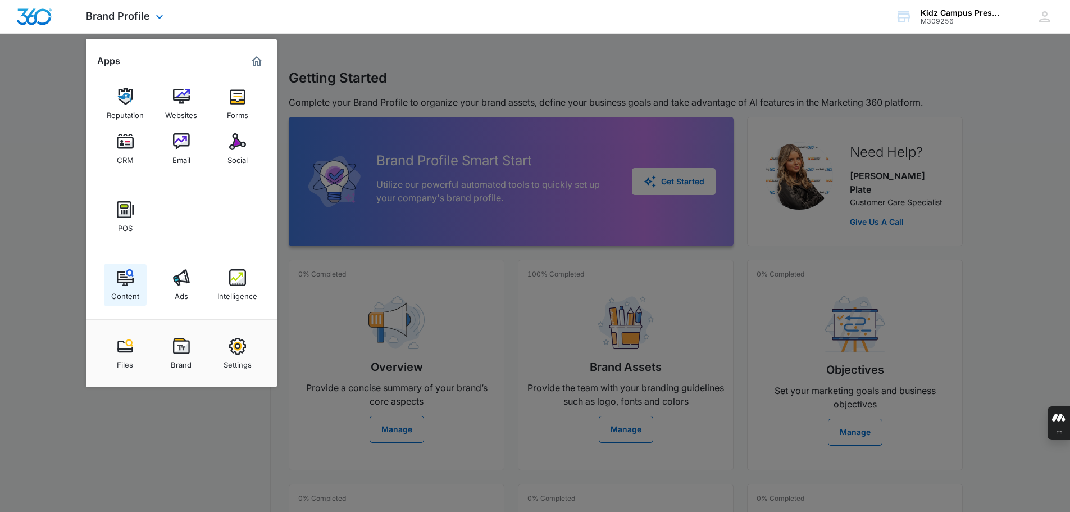
click at [130, 285] on img at bounding box center [125, 277] width 17 height 17
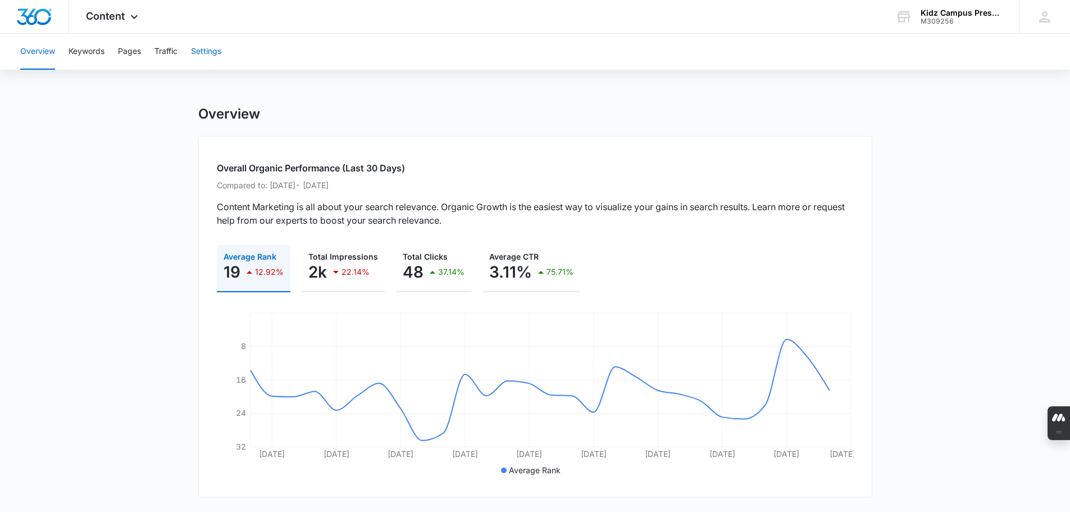
click at [202, 51] on button "Settings" at bounding box center [206, 52] width 30 height 36
